Goal: Task Accomplishment & Management: Use online tool/utility

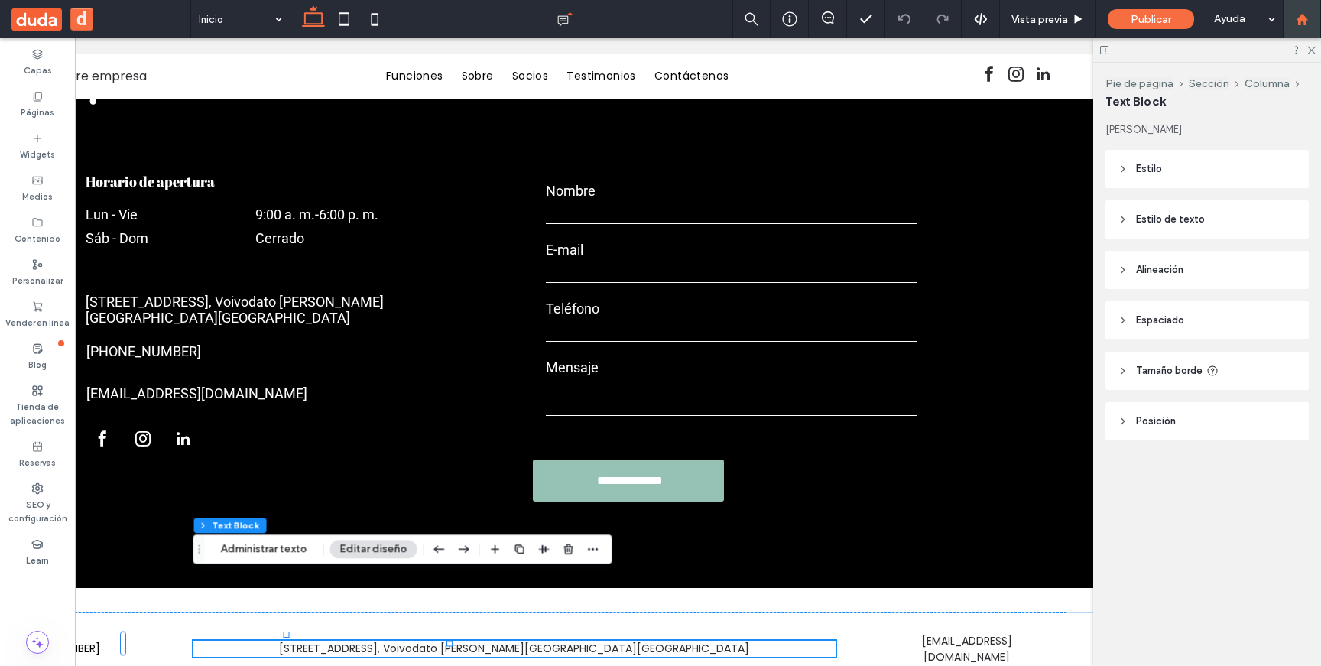
scroll to position [2597, 0]
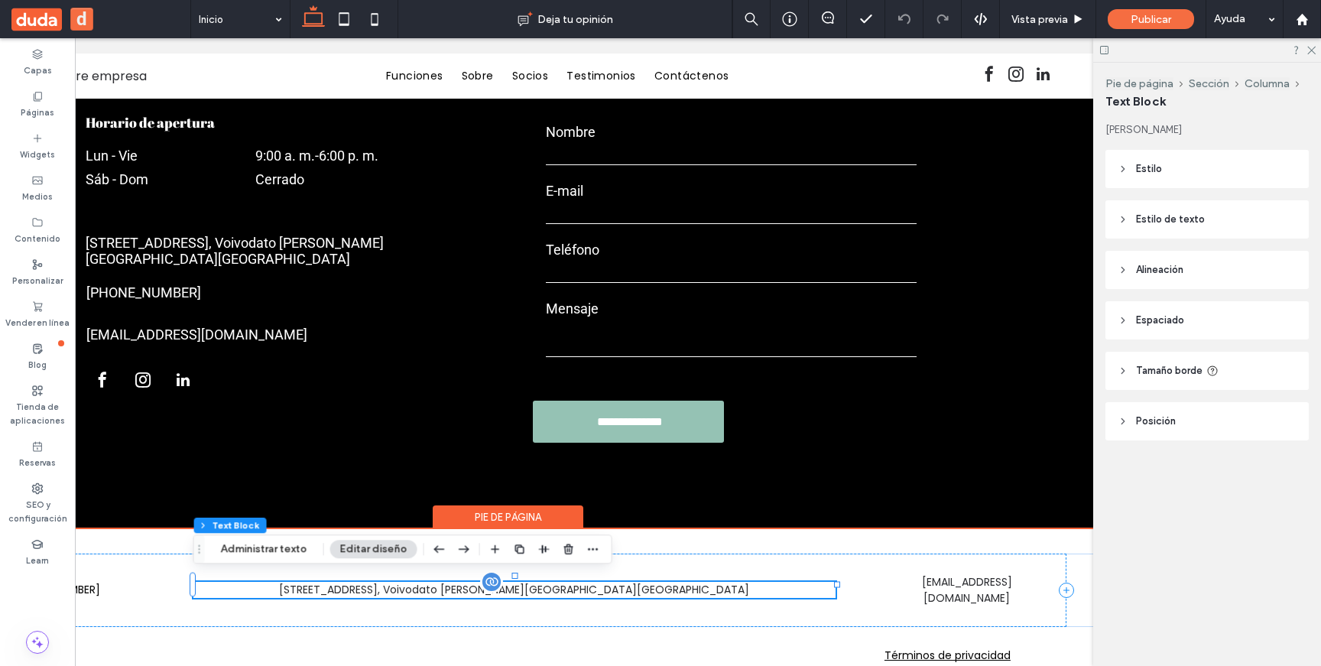
scroll to position [0, 0]
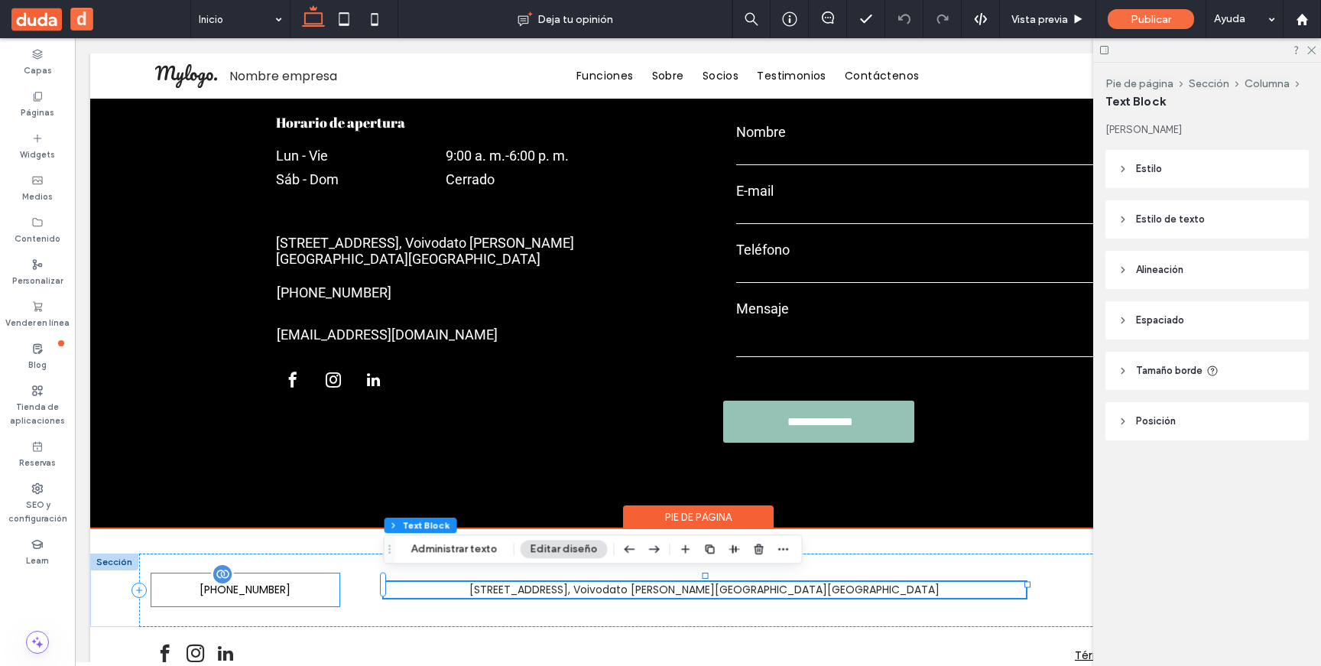
click at [284, 590] on span "[PHONE_NUMBER]" at bounding box center [245, 590] width 91 height 16
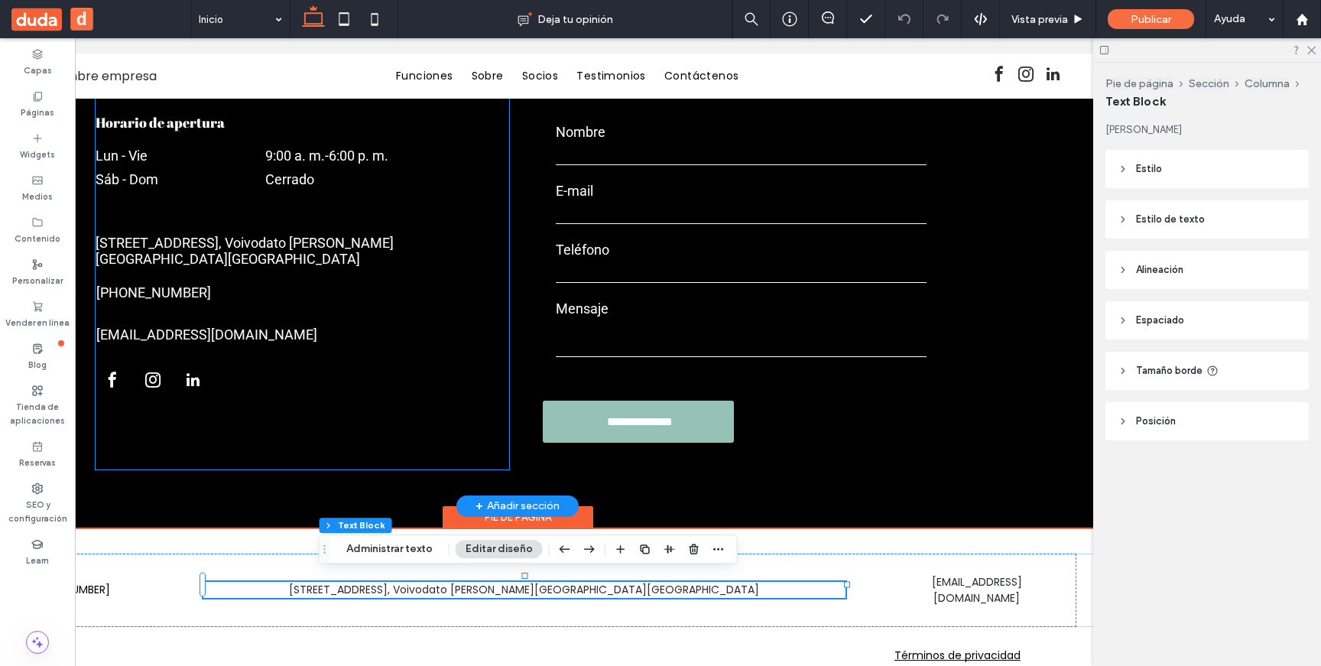
scroll to position [0, 228]
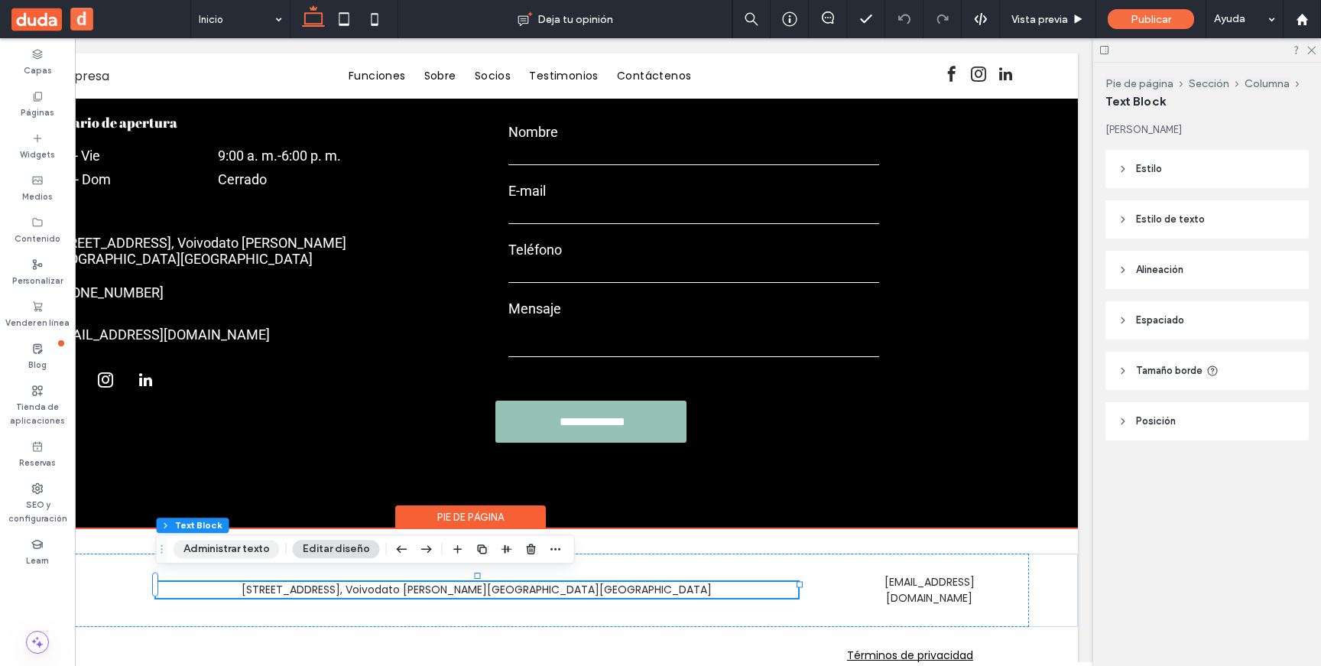
click at [244, 553] on button "Administrar texto" at bounding box center [227, 549] width 106 height 18
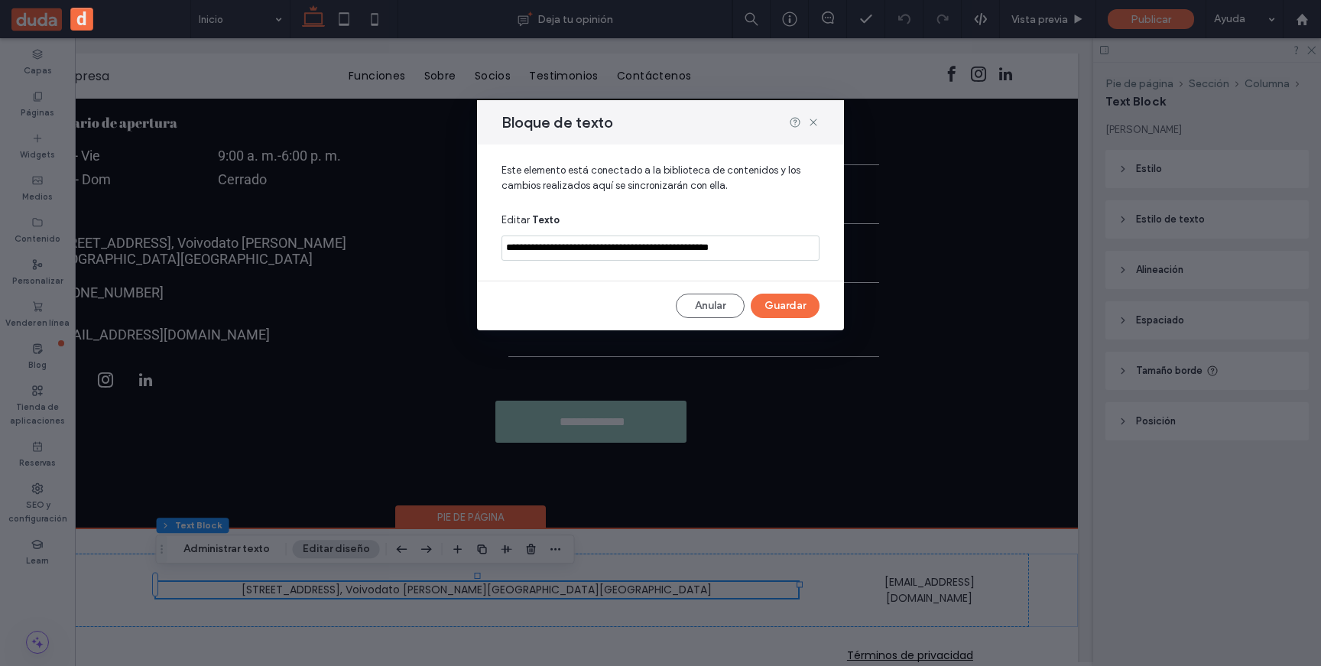
click at [725, 249] on input "**********" at bounding box center [661, 248] width 318 height 25
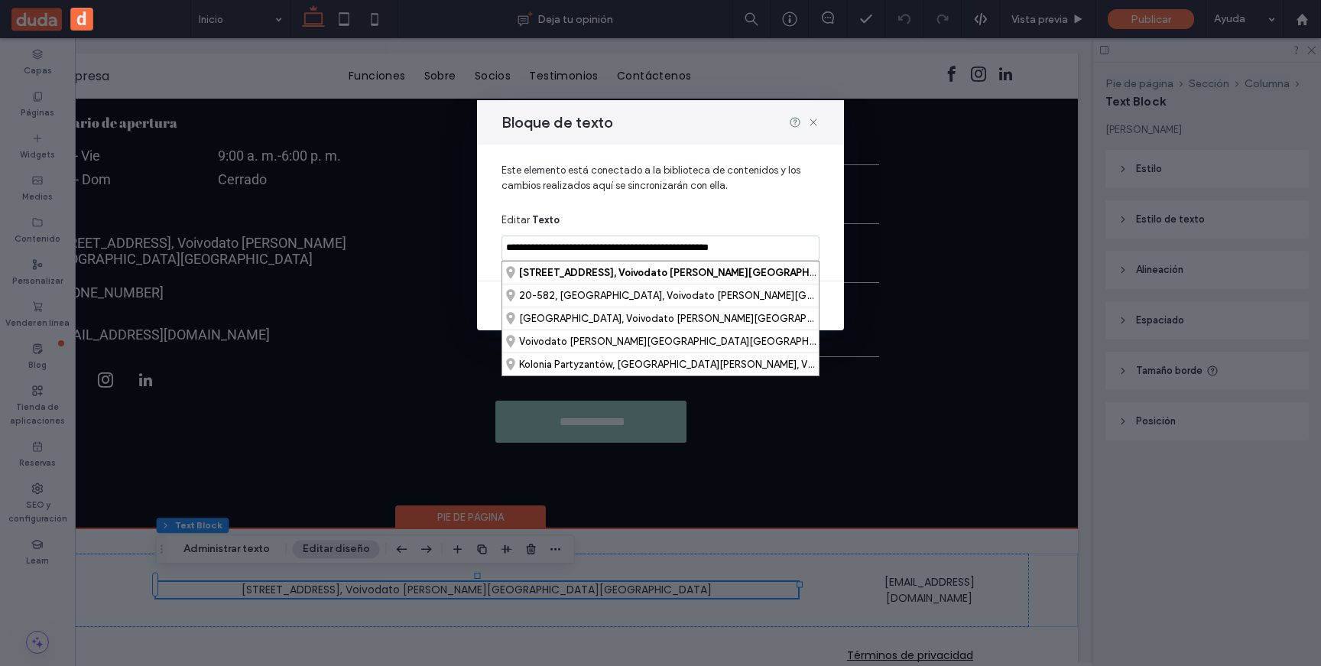
click at [647, 199] on span "Este elemento está conectado a la biblioteca de contenidos y los cambios realiz…" at bounding box center [661, 184] width 318 height 43
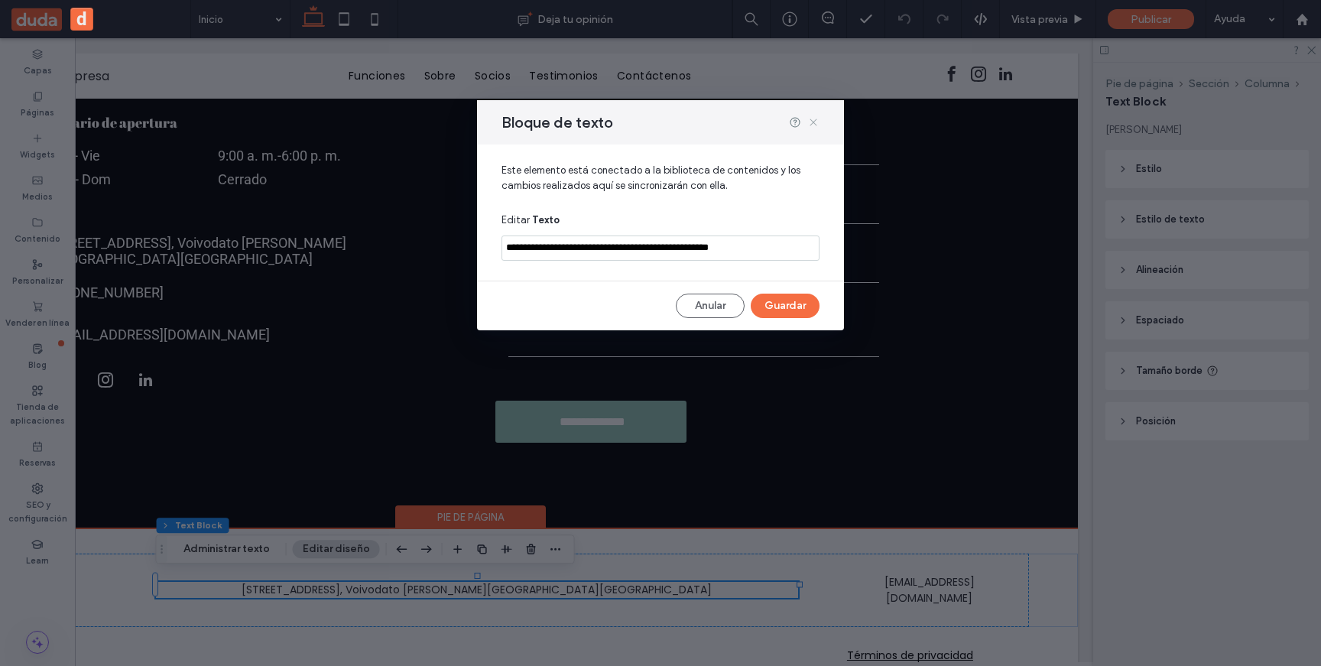
click at [812, 121] on use at bounding box center [813, 122] width 7 height 7
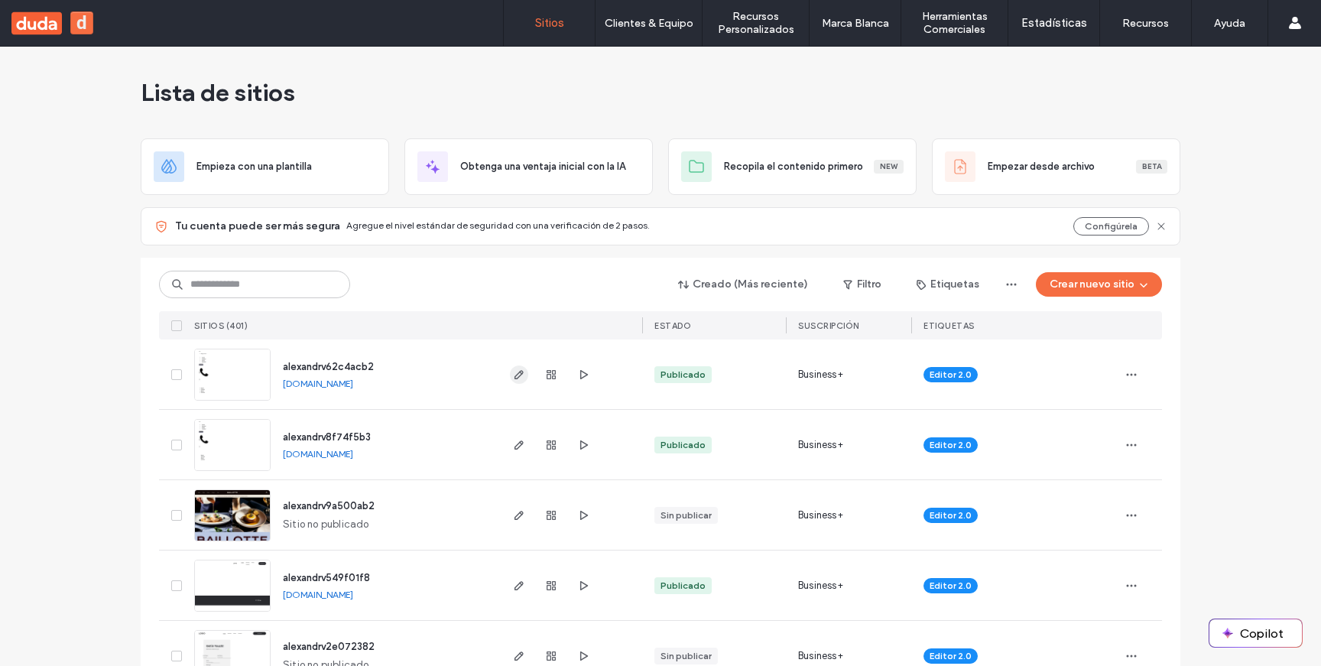
click at [516, 371] on icon "button" at bounding box center [519, 375] width 12 height 12
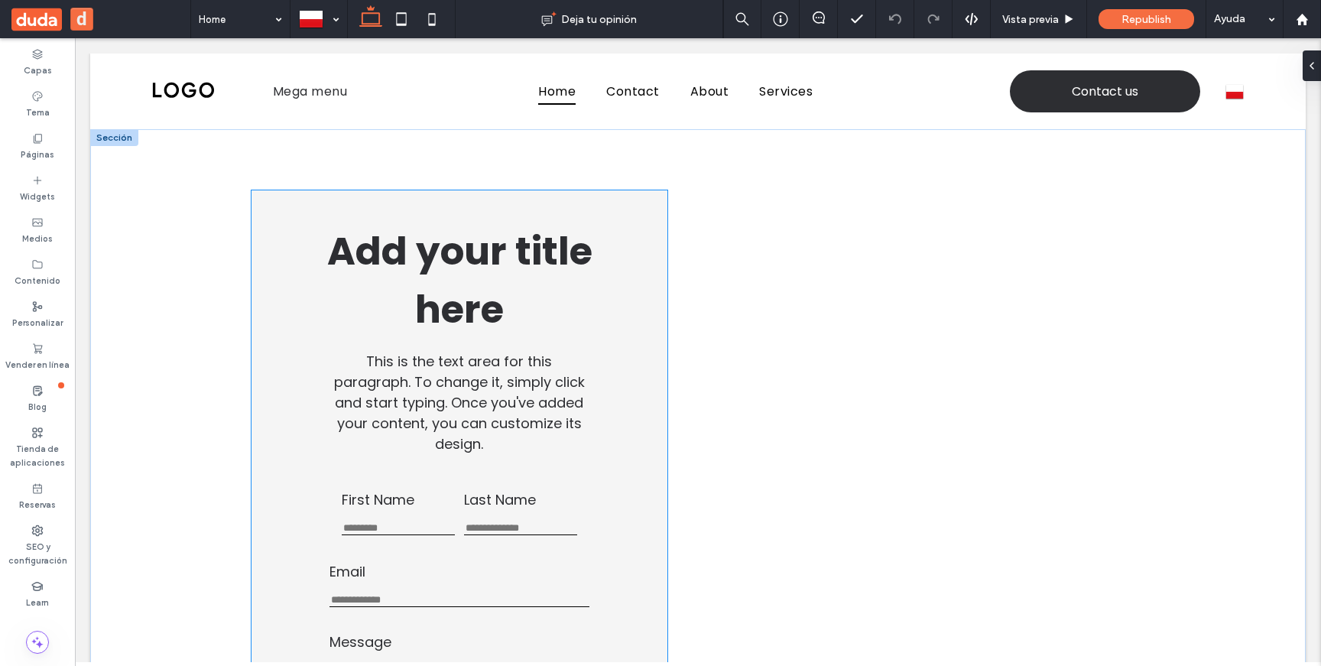
click at [545, 315] on h1 "Add your title here" at bounding box center [460, 281] width 340 height 116
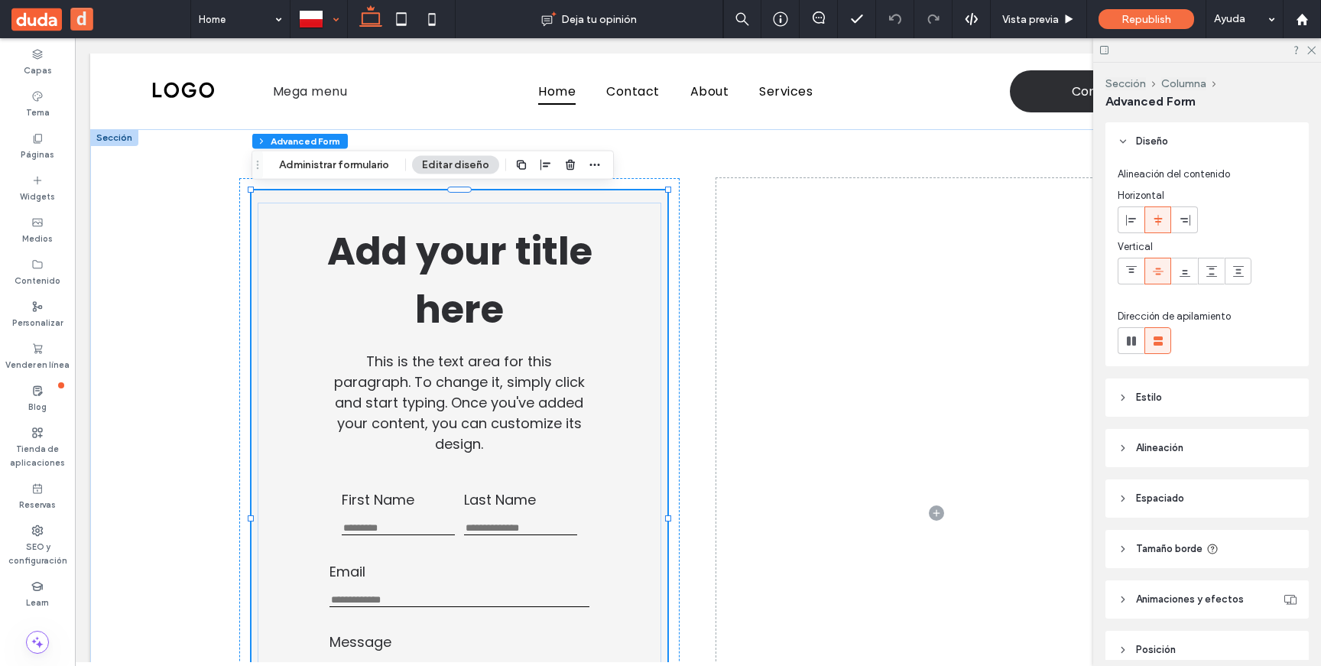
click at [327, 18] on div at bounding box center [318, 19] width 55 height 37
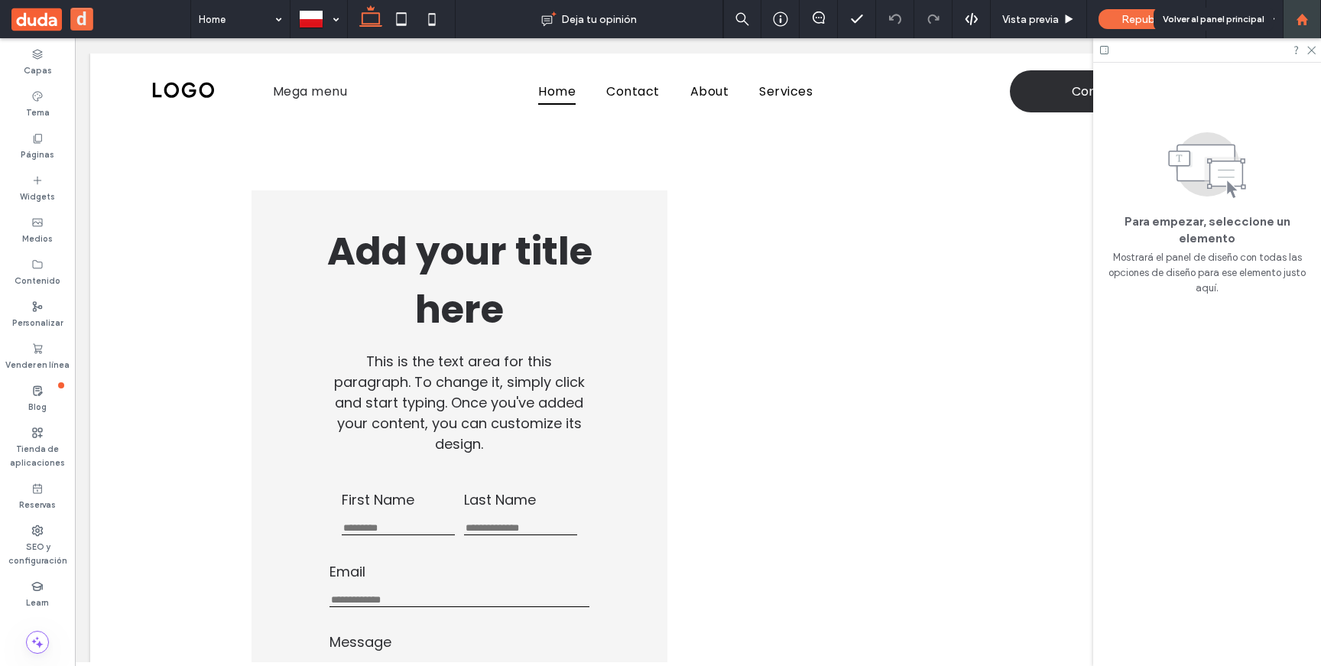
click at [1306, 22] on icon at bounding box center [1302, 19] width 13 height 13
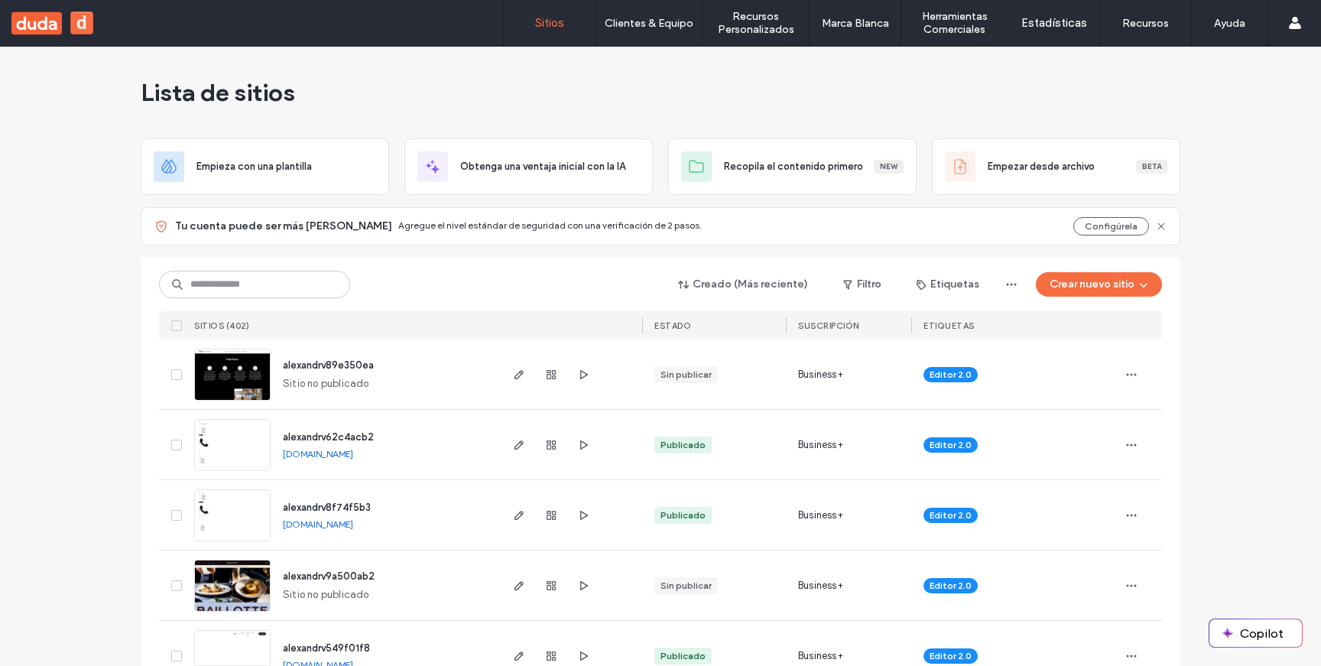
scroll to position [81, 0]
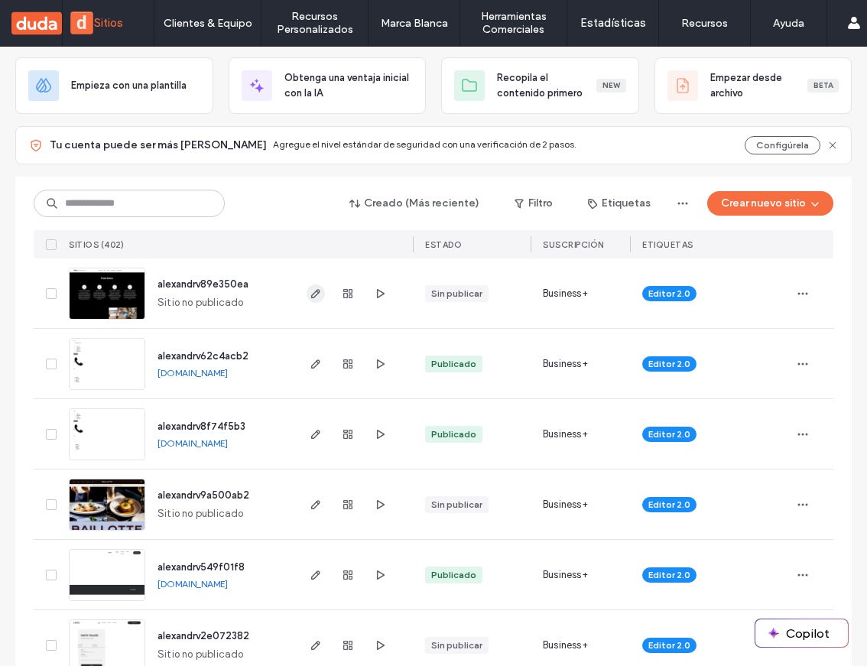
click at [314, 289] on use "button" at bounding box center [315, 293] width 9 height 9
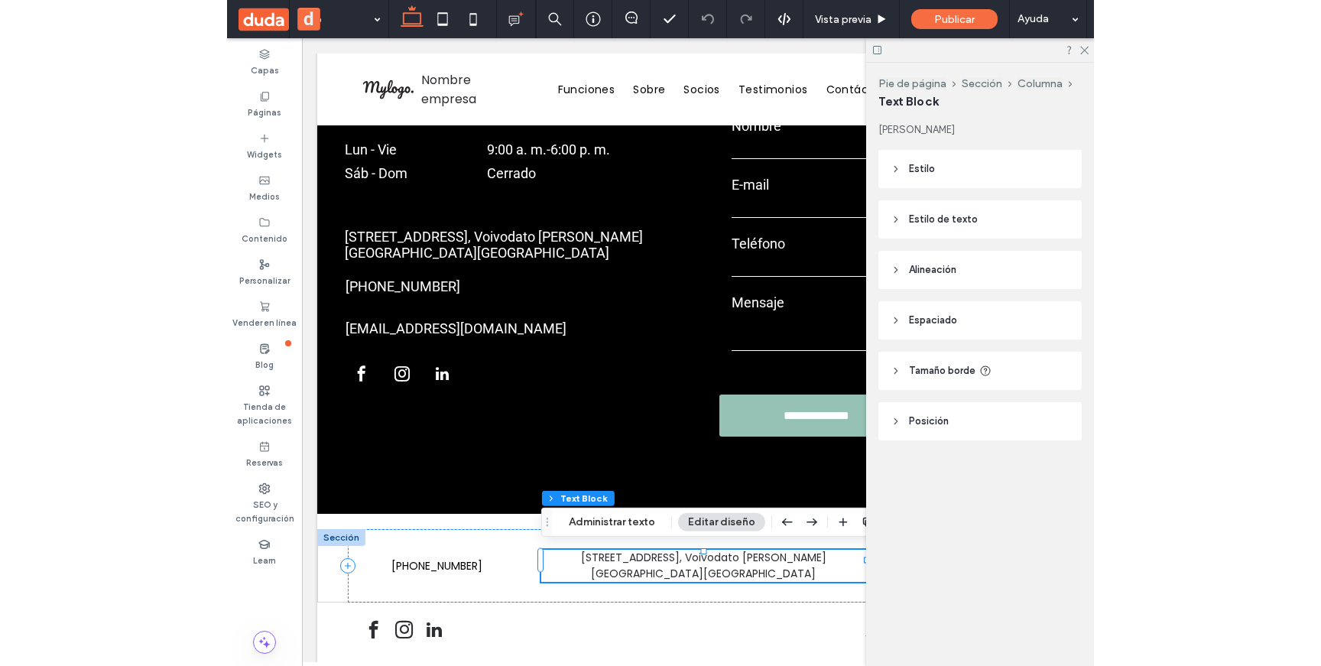
scroll to position [2538, 0]
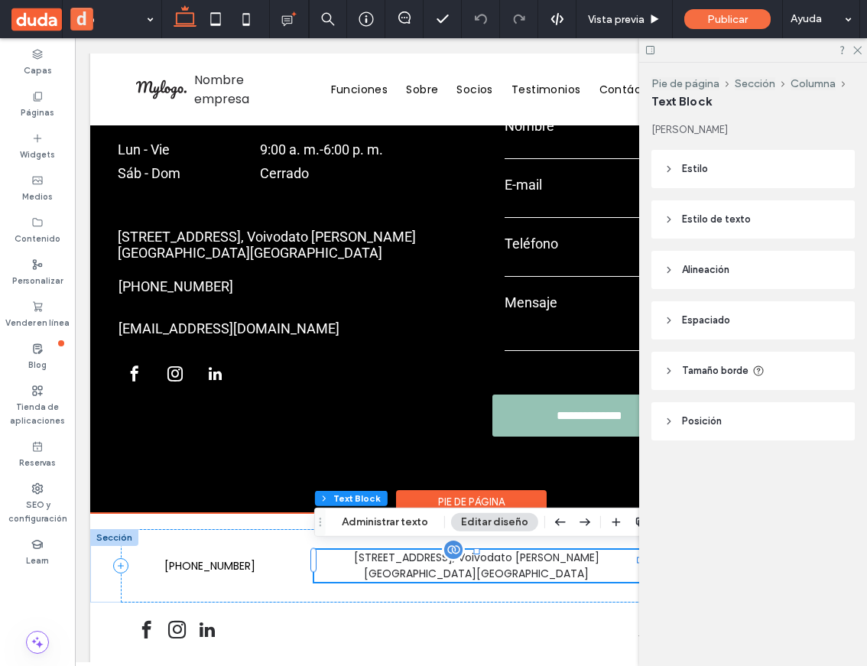
click at [437, 557] on div "[STREET_ADDRESS], Voivodato [PERSON_NAME][GEOGRAPHIC_DATA][GEOGRAPHIC_DATA]" at bounding box center [476, 566] width 325 height 32
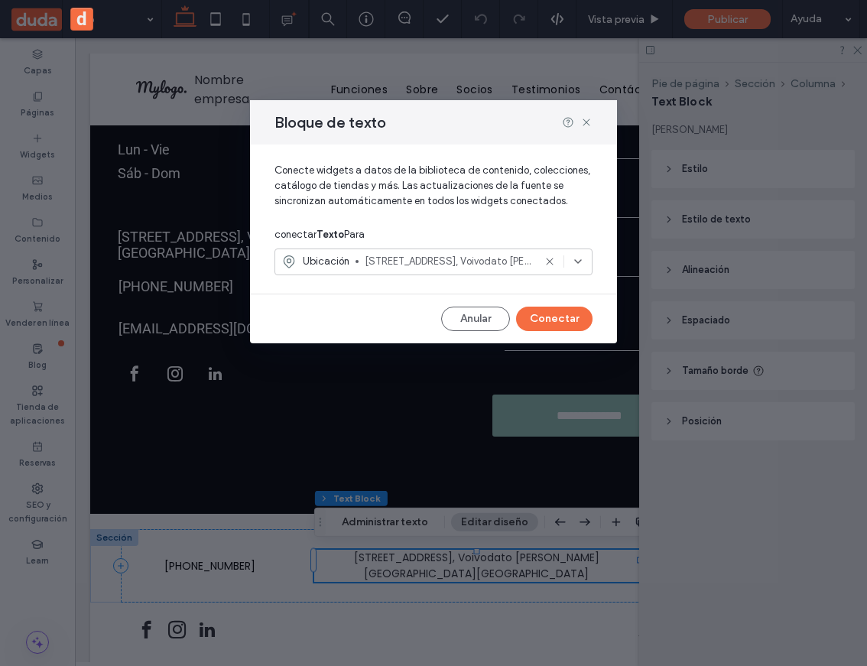
click at [458, 262] on span "[STREET_ADDRESS], Voivodato [PERSON_NAME][GEOGRAPHIC_DATA][GEOGRAPHIC_DATA]" at bounding box center [449, 261] width 168 height 15
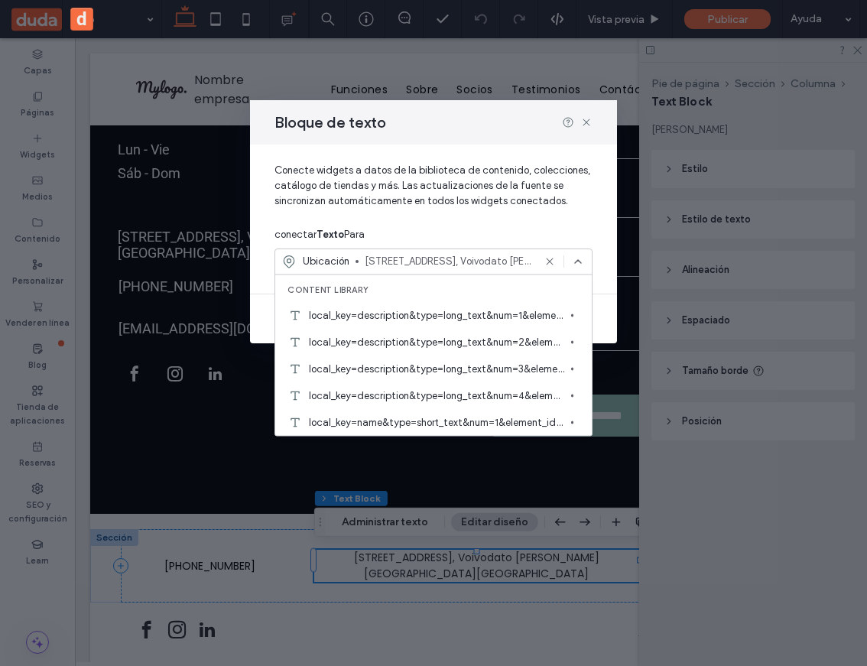
click at [491, 192] on span "Conecte widgets a datos de la biblioteca de contenido, colecciones, catálogo de…" at bounding box center [434, 192] width 318 height 58
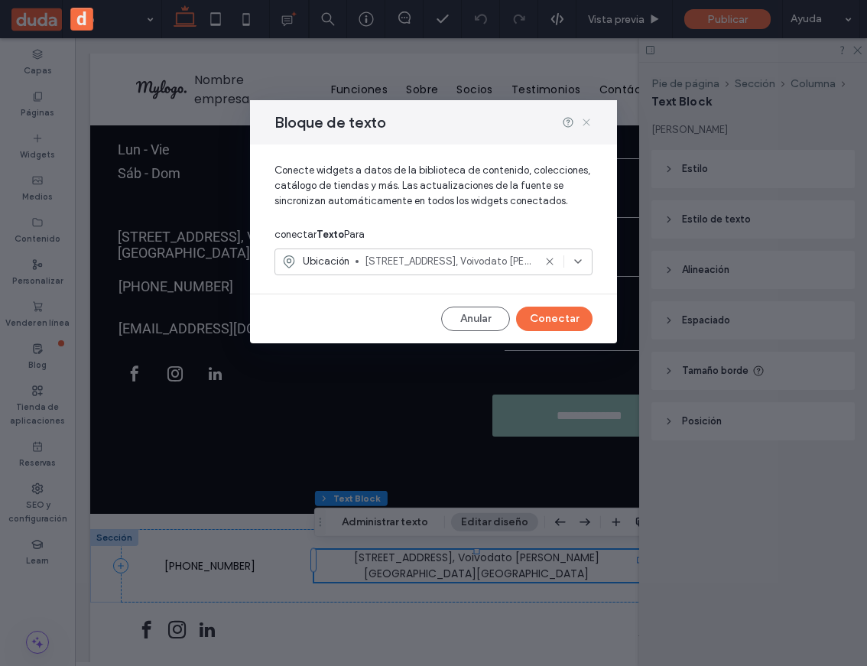
click at [590, 119] on icon at bounding box center [586, 122] width 12 height 12
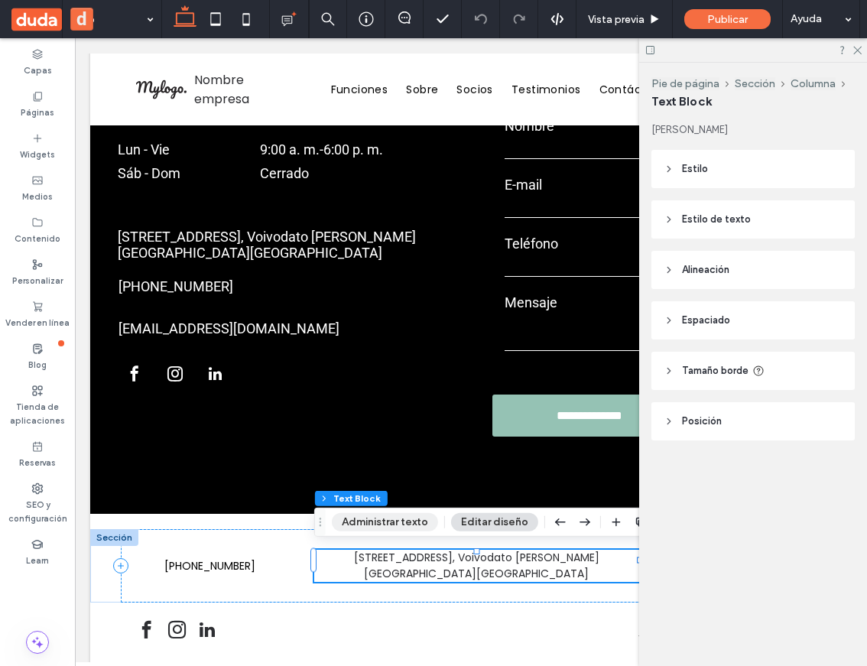
click at [389, 517] on button "Administrar texto" at bounding box center [385, 522] width 106 height 18
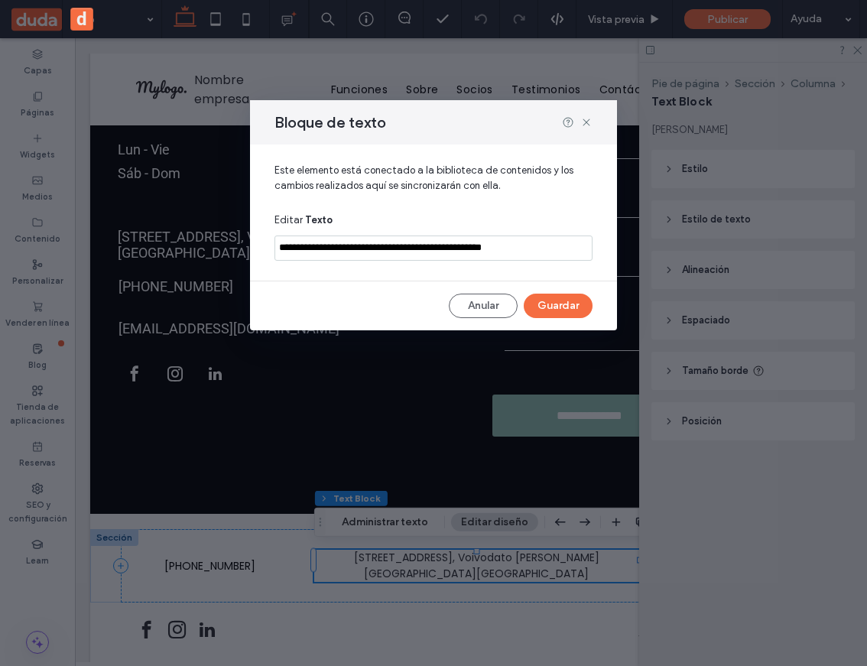
click at [482, 236] on input "**********" at bounding box center [434, 248] width 318 height 25
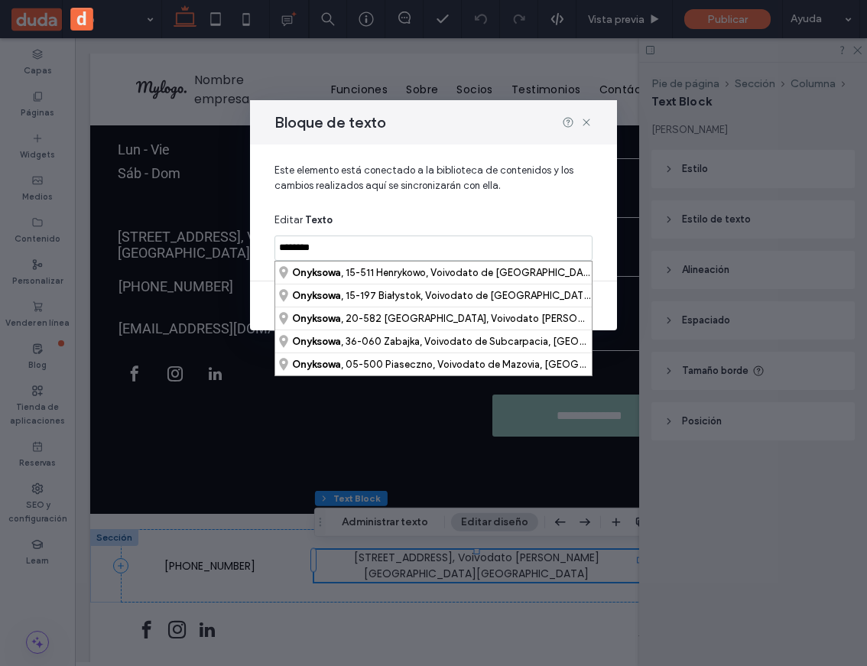
click at [460, 191] on span "Este elemento está conectado a la biblioteca de contenidos y los cambios realiz…" at bounding box center [434, 184] width 318 height 43
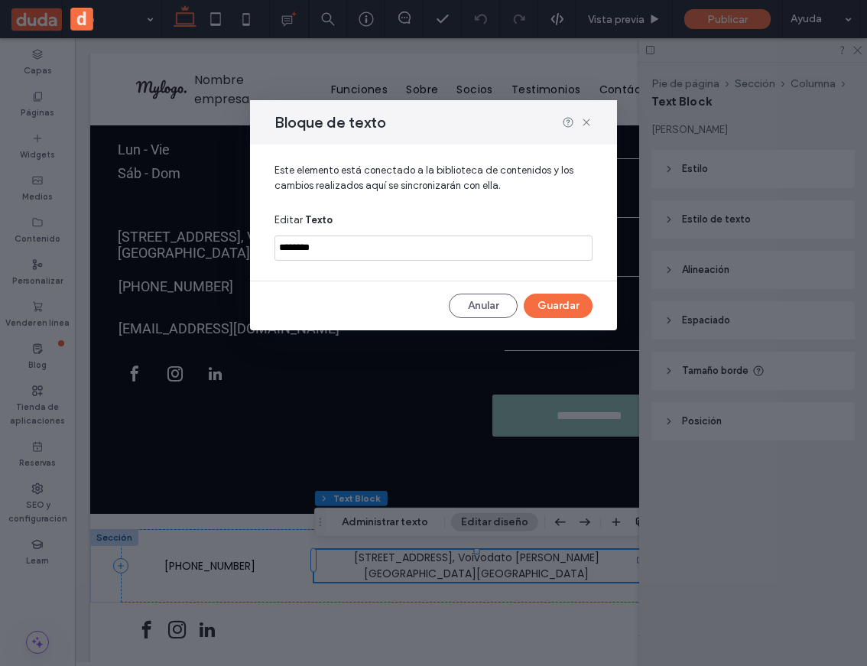
click at [457, 248] on input "********" at bounding box center [434, 248] width 318 height 25
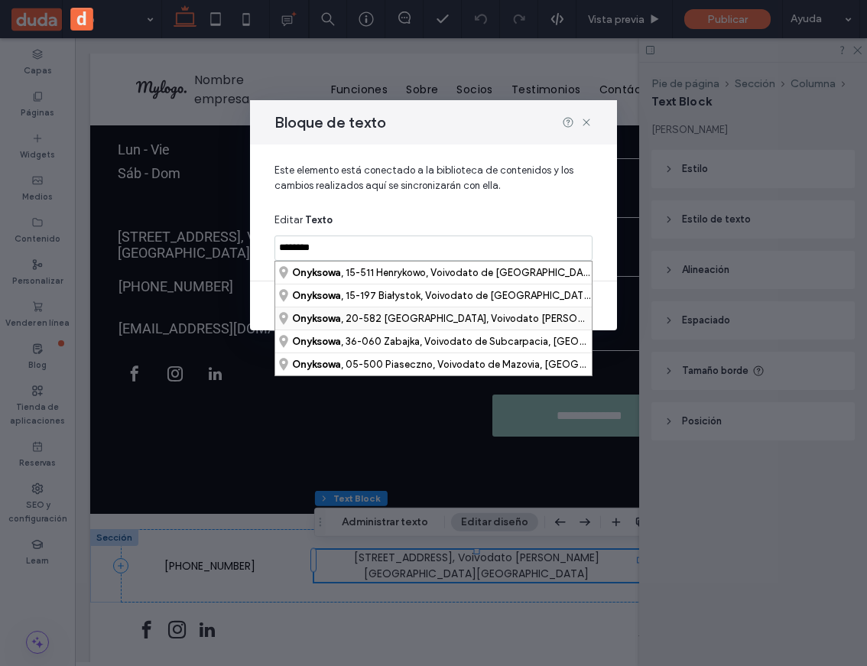
click at [424, 316] on div "[STREET_ADDRESS], Voivodato [PERSON_NAME][GEOGRAPHIC_DATA][GEOGRAPHIC_DATA]" at bounding box center [433, 318] width 317 height 23
type input "**********"
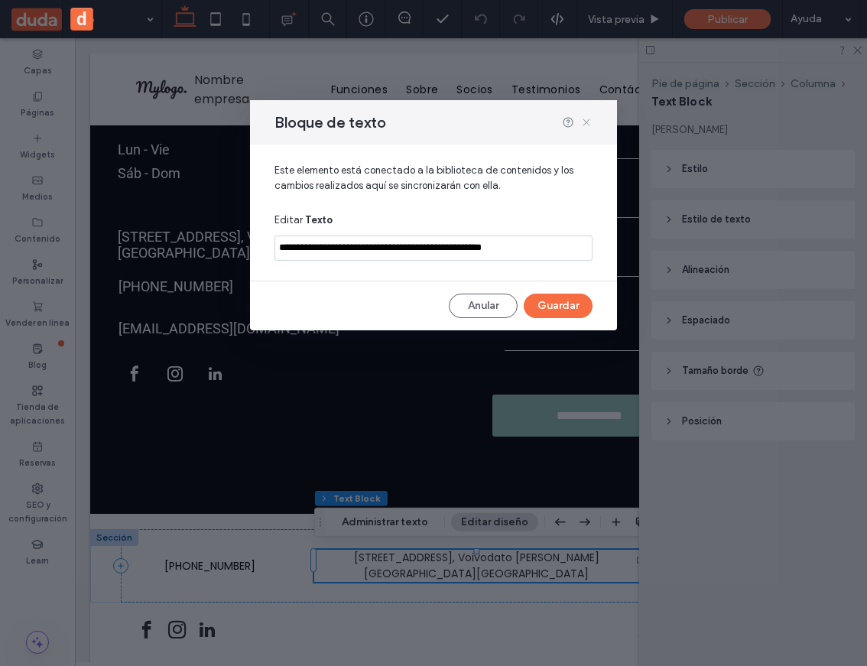
click at [587, 123] on use at bounding box center [586, 122] width 7 height 7
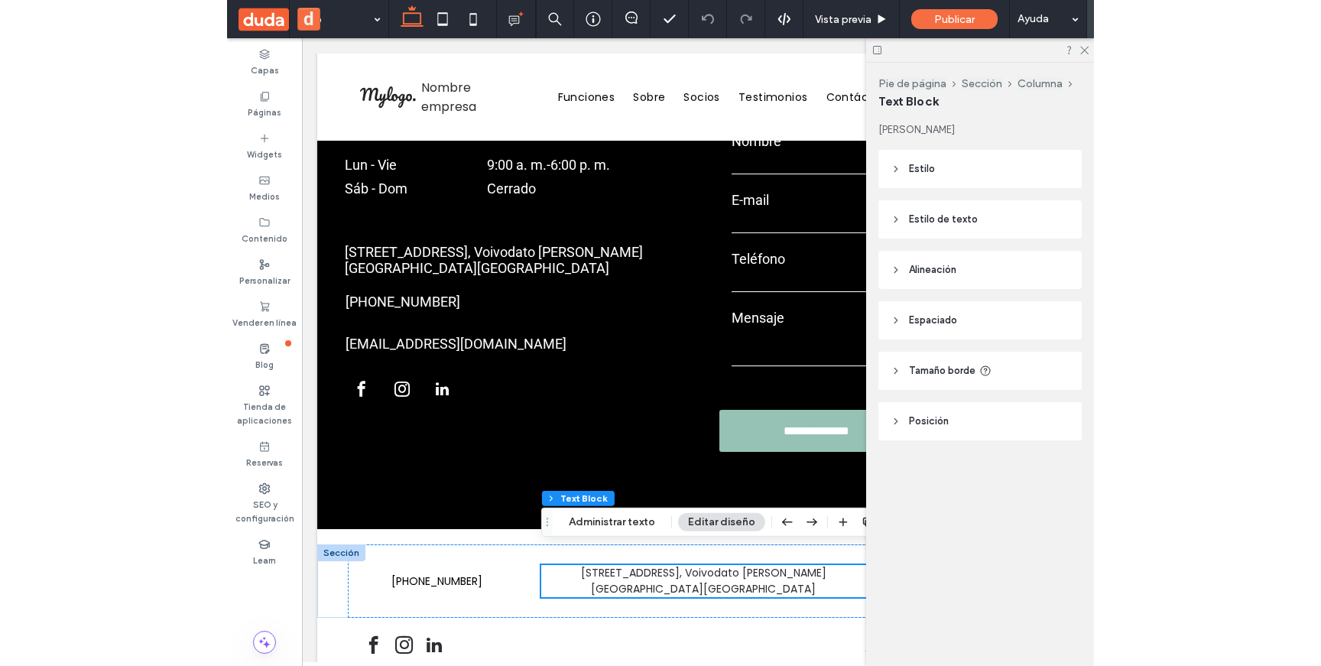
scroll to position [2597, 0]
